Goal: Task Accomplishment & Management: Use online tool/utility

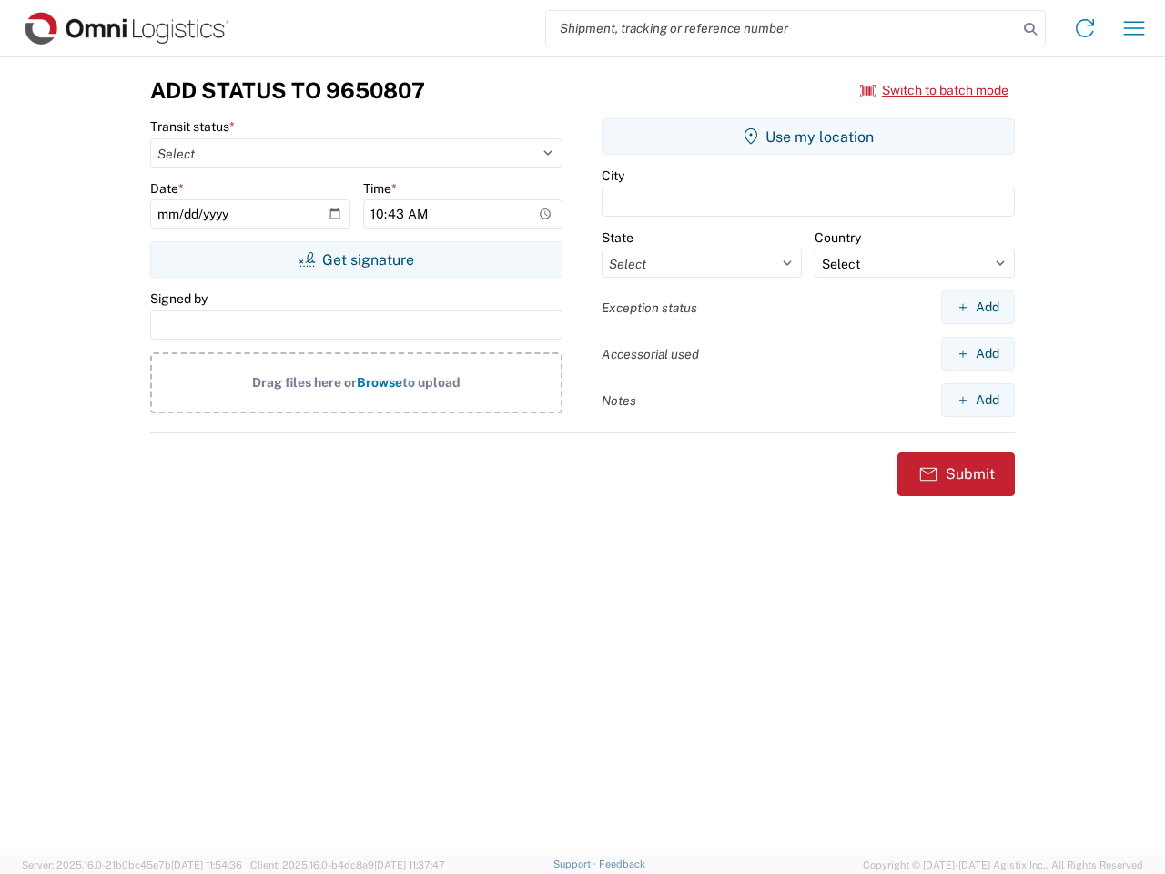
click at [782, 28] on input "search" at bounding box center [782, 28] width 472 height 35
click at [1030, 29] on icon at bounding box center [1030, 28] width 25 height 25
click at [1085, 28] on icon at bounding box center [1084, 28] width 29 height 29
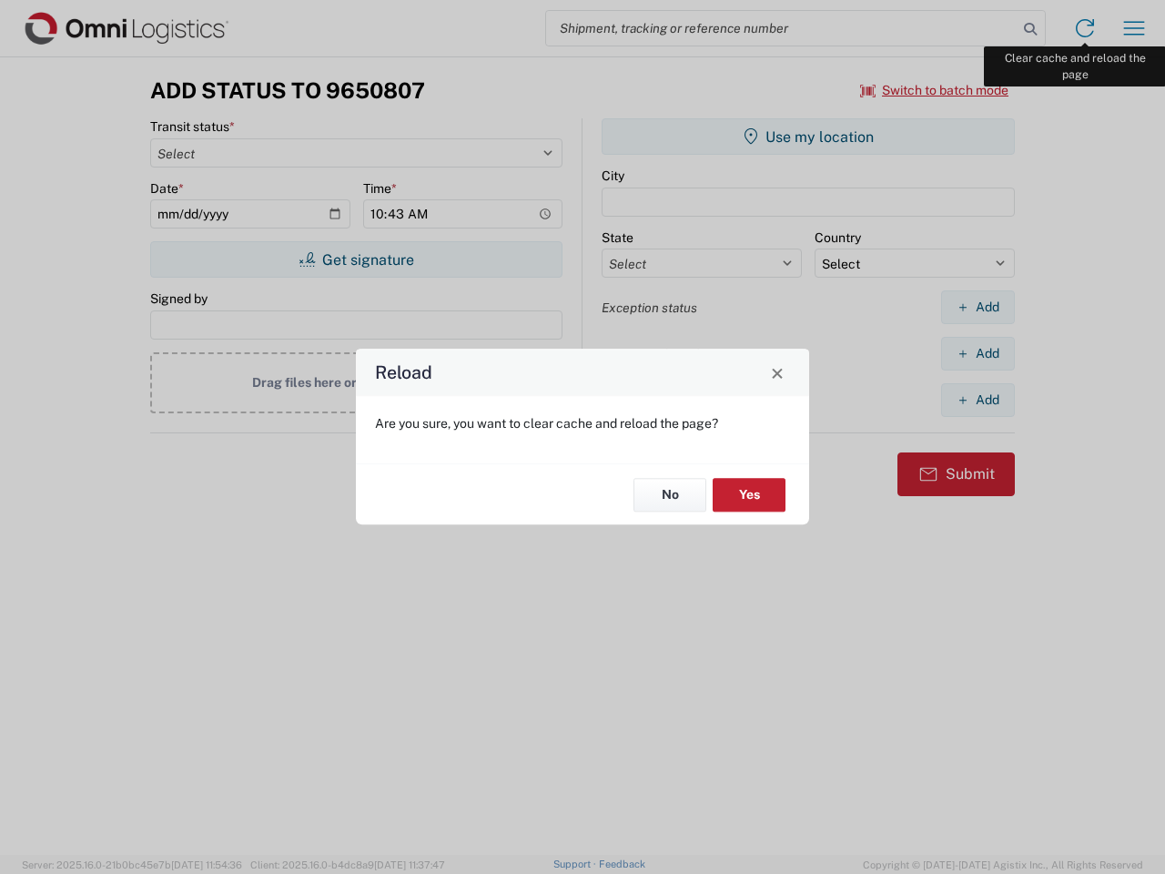
click at [1134, 28] on div "Reload Are you sure, you want to clear cache and reload the page? No Yes" at bounding box center [582, 437] width 1165 height 874
click at [935, 90] on div "Reload Are you sure, you want to clear cache and reload the page? No Yes" at bounding box center [582, 437] width 1165 height 874
click at [356, 259] on div "Reload Are you sure, you want to clear cache and reload the page? No Yes" at bounding box center [582, 437] width 1165 height 874
click at [808, 137] on div "Reload Are you sure, you want to clear cache and reload the page? No Yes" at bounding box center [582, 437] width 1165 height 874
click at [978, 307] on div "Reload Are you sure, you want to clear cache and reload the page? No Yes" at bounding box center [582, 437] width 1165 height 874
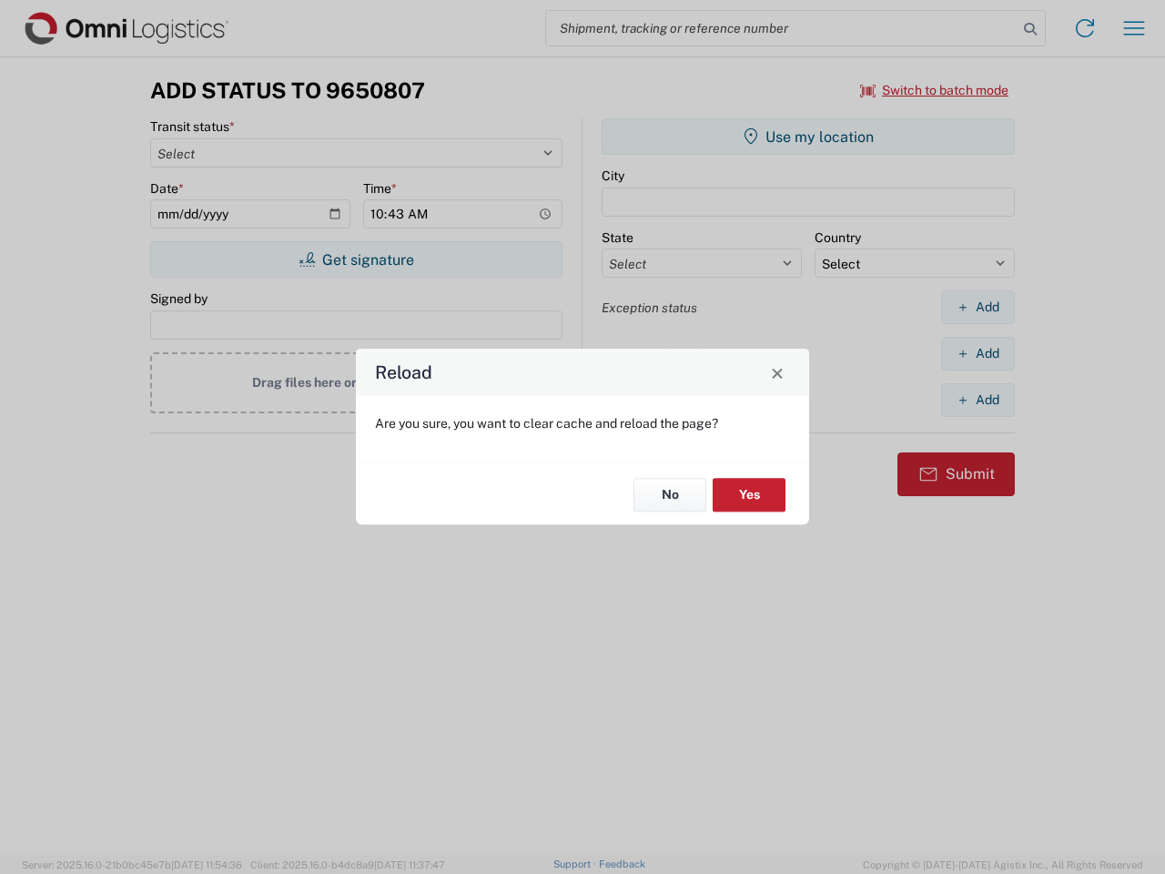
click at [978, 353] on div "Reload Are you sure, you want to clear cache and reload the page? No Yes" at bounding box center [582, 437] width 1165 height 874
click at [978, 400] on div "Reload Are you sure, you want to clear cache and reload the page? No Yes" at bounding box center [582, 437] width 1165 height 874
